Goal: Navigation & Orientation: Find specific page/section

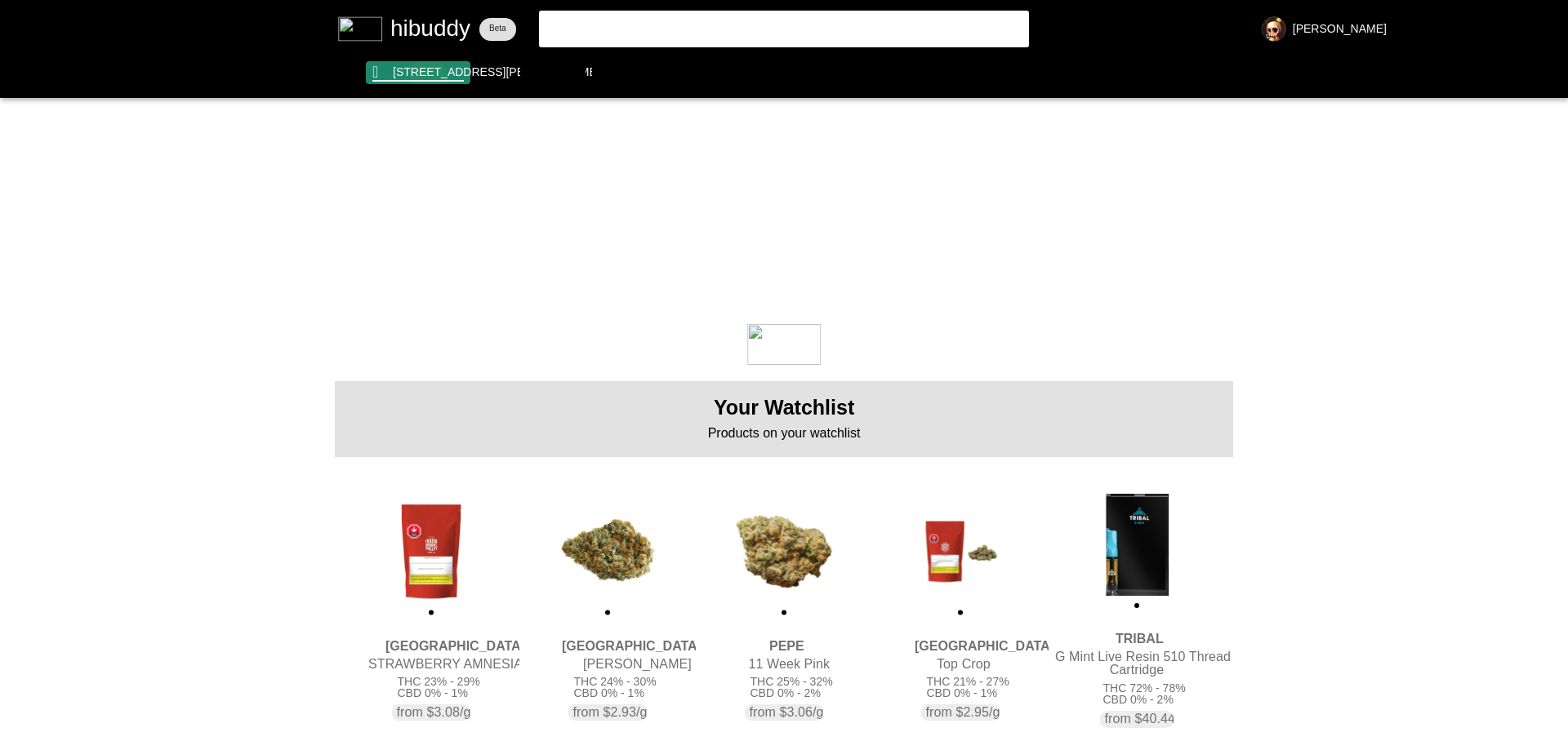
click at [429, 77] on flt-glass-pane at bounding box center [784, 375] width 1568 height 750
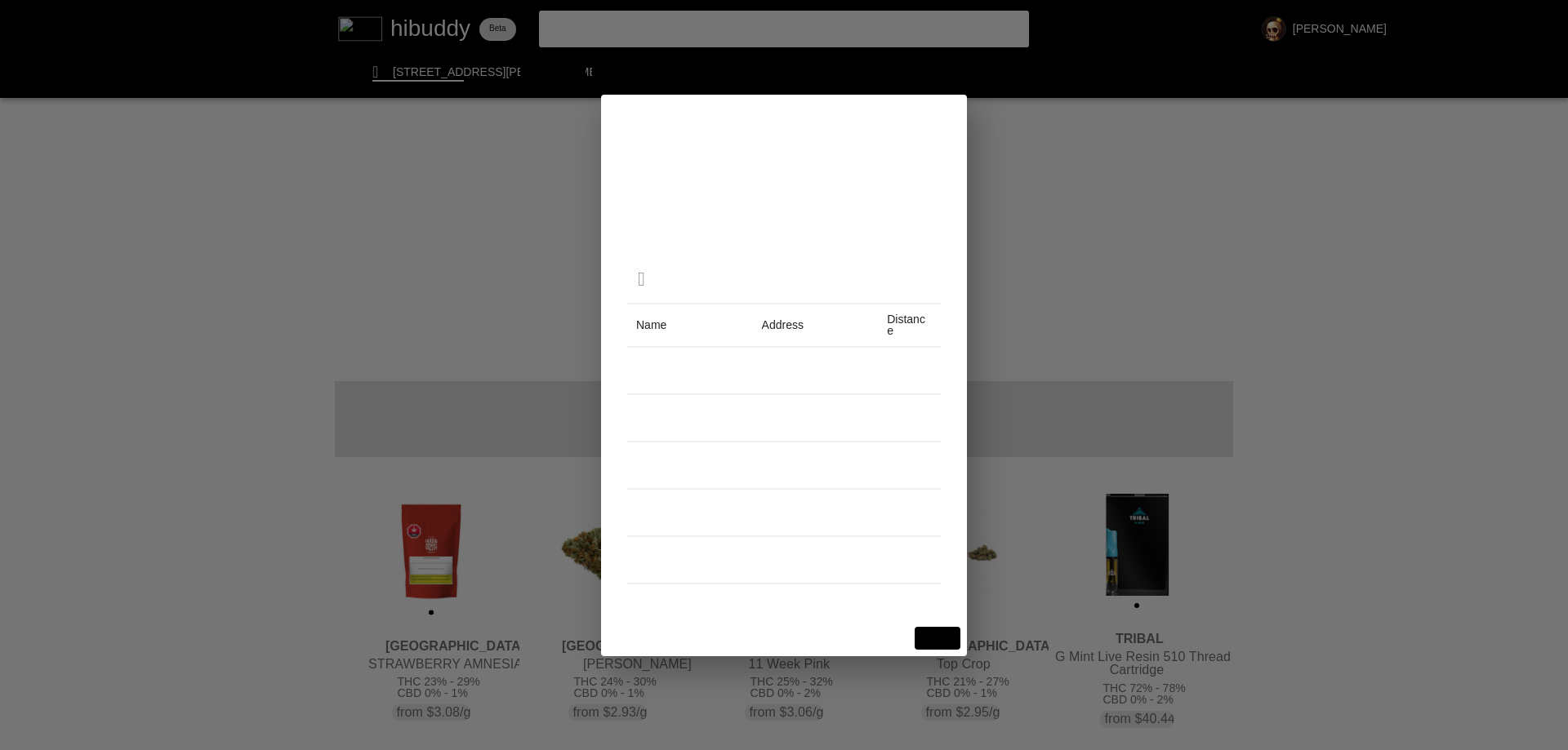
click at [318, 179] on flt-glass-pane at bounding box center [784, 375] width 1568 height 750
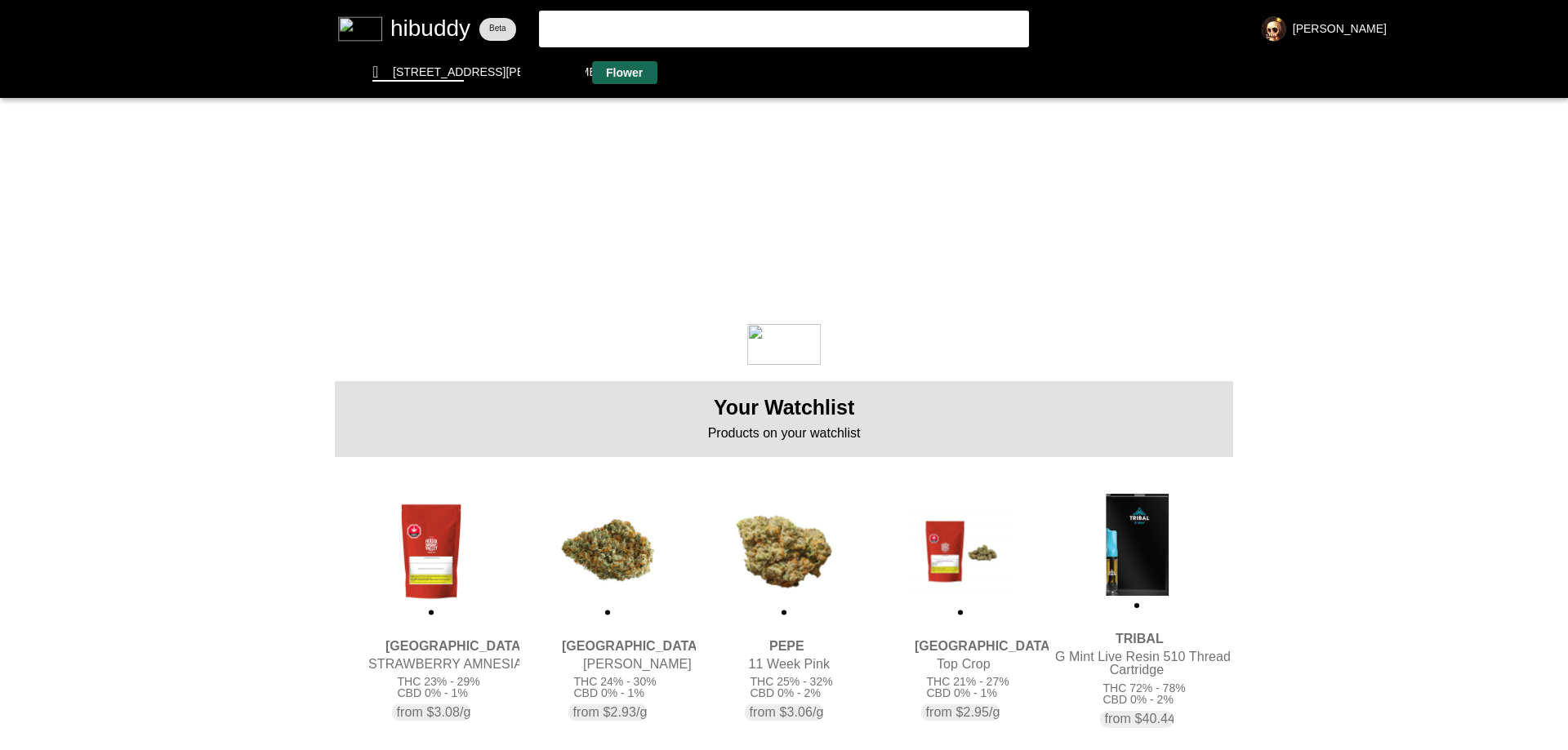
click at [623, 65] on flt-glass-pane at bounding box center [784, 375] width 1568 height 750
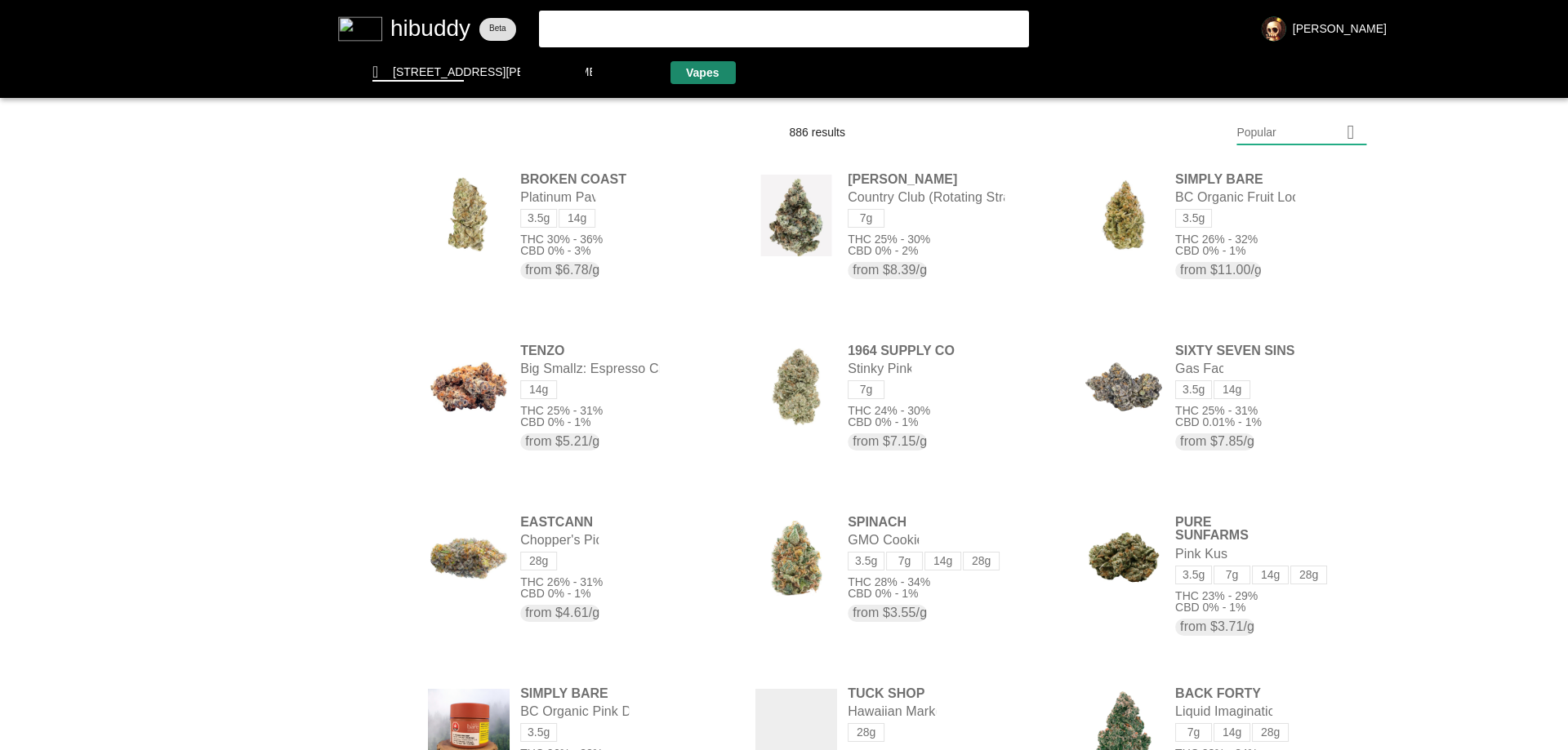
click at [676, 73] on flt-glass-pane at bounding box center [784, 375] width 1568 height 750
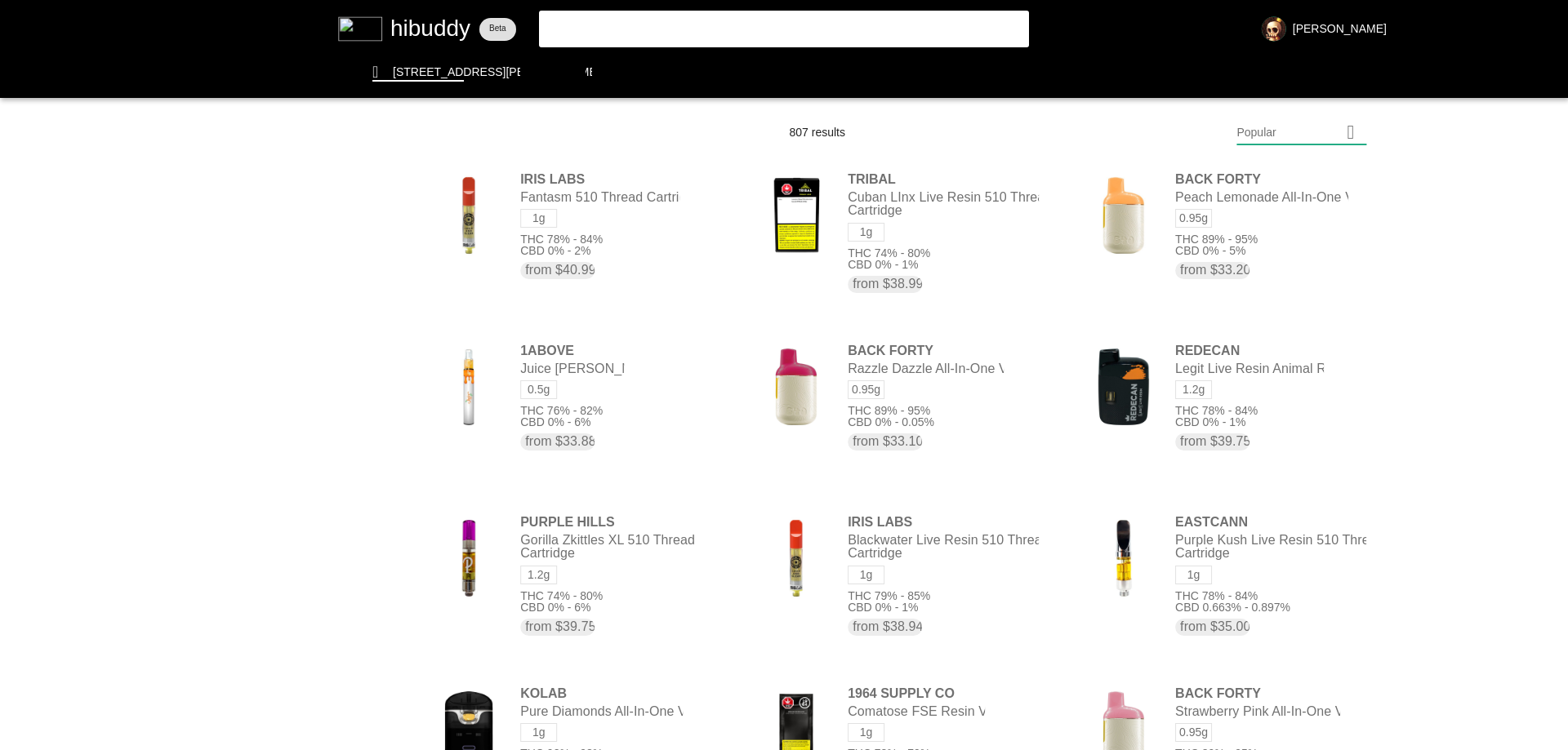
click at [282, 268] on flt-glass-pane at bounding box center [784, 375] width 1568 height 750
